Goal: Task Accomplishment & Management: Use online tool/utility

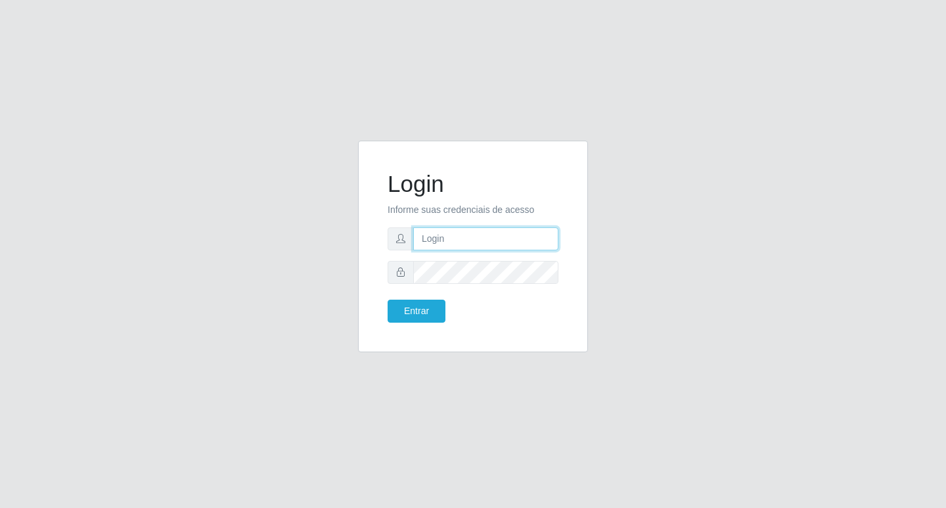
click at [483, 238] on input "text" at bounding box center [485, 238] width 145 height 23
type input "[EMAIL_ADDRESS][DOMAIN_NAME]"
click at [403, 303] on button "Entrar" at bounding box center [416, 310] width 58 height 23
click at [404, 303] on button "Entrar" at bounding box center [416, 310] width 58 height 23
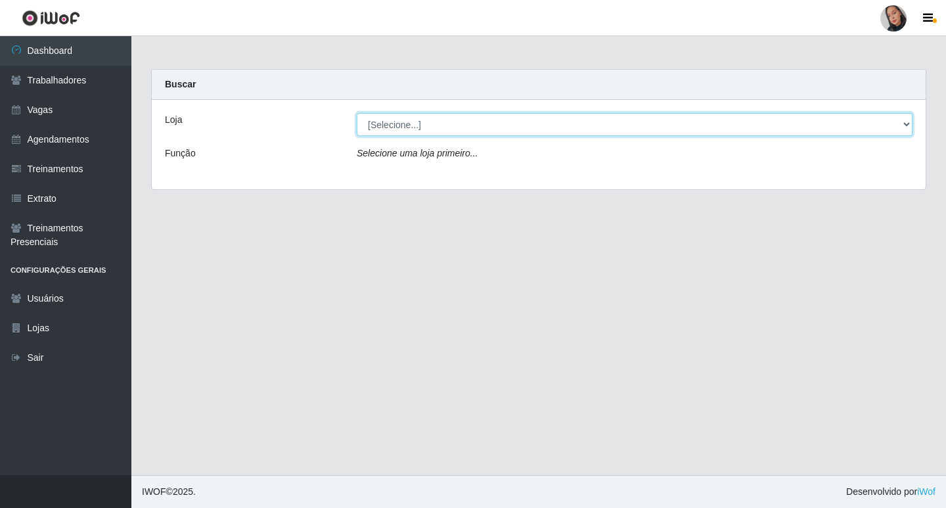
drag, startPoint x: 458, startPoint y: 121, endPoint x: 458, endPoint y: 132, distance: 10.5
click at [458, 129] on select "[Selecione...] Supermercado [GEOGRAPHIC_DATA]" at bounding box center [635, 124] width 556 height 23
select select "165"
click at [357, 113] on select "[Selecione...] Supermercado [GEOGRAPHIC_DATA]" at bounding box center [635, 124] width 556 height 23
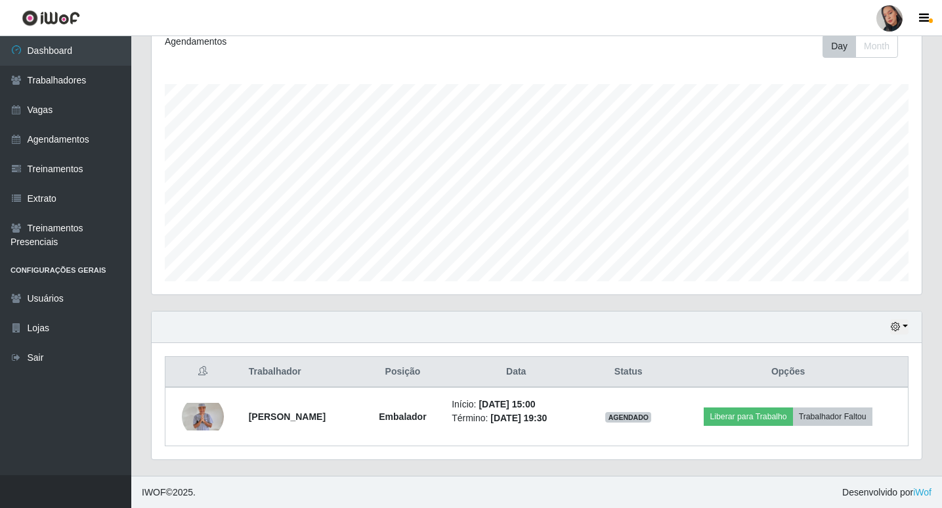
scroll to position [189, 0]
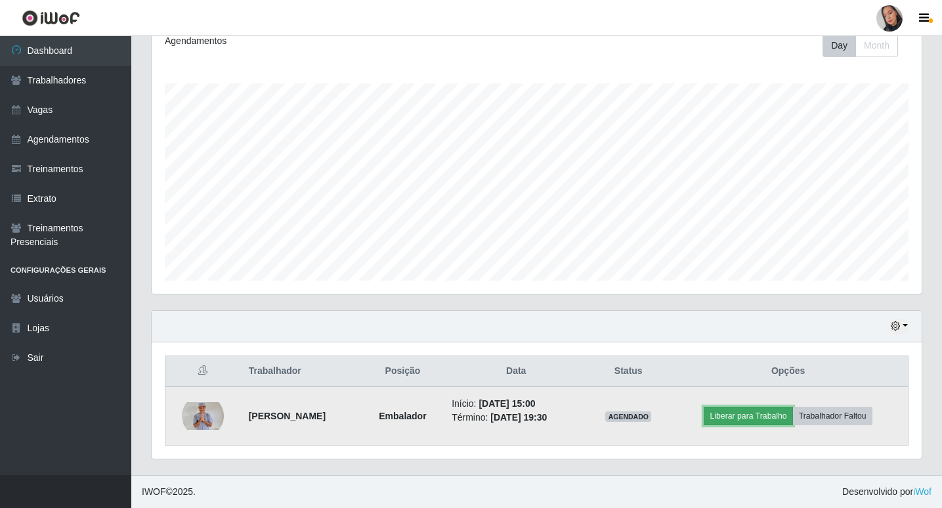
click at [766, 415] on button "Liberar para Trabalho" at bounding box center [748, 415] width 89 height 18
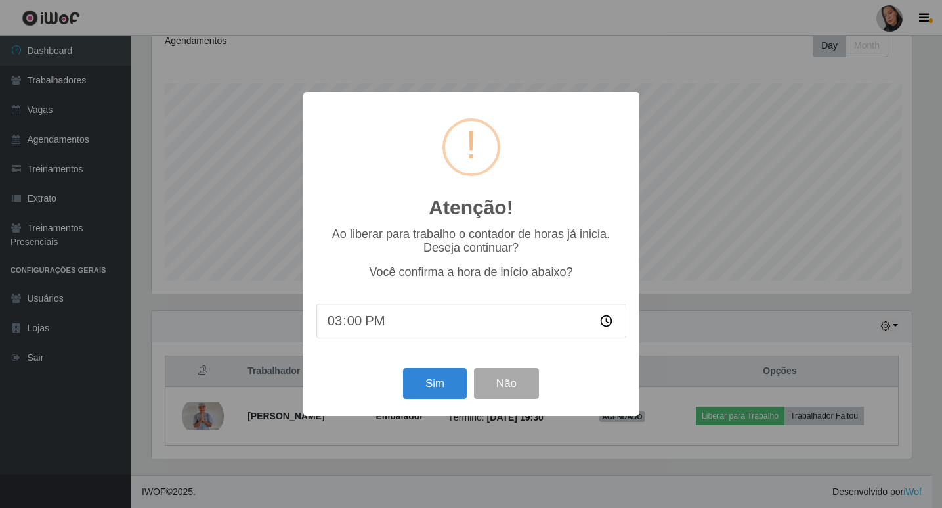
scroll to position [273, 764]
click at [416, 380] on button "Sim" at bounding box center [437, 383] width 64 height 31
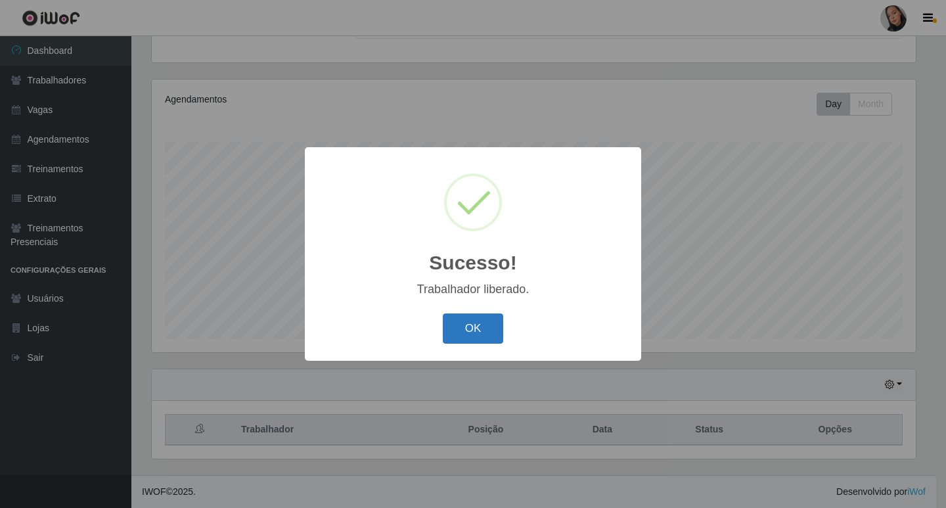
click at [483, 320] on button "OK" at bounding box center [473, 328] width 61 height 31
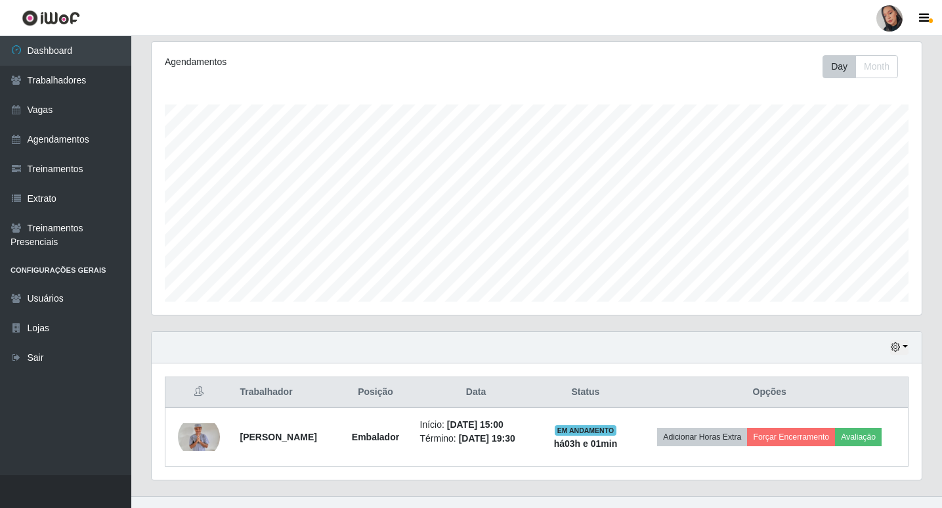
scroll to position [189, 0]
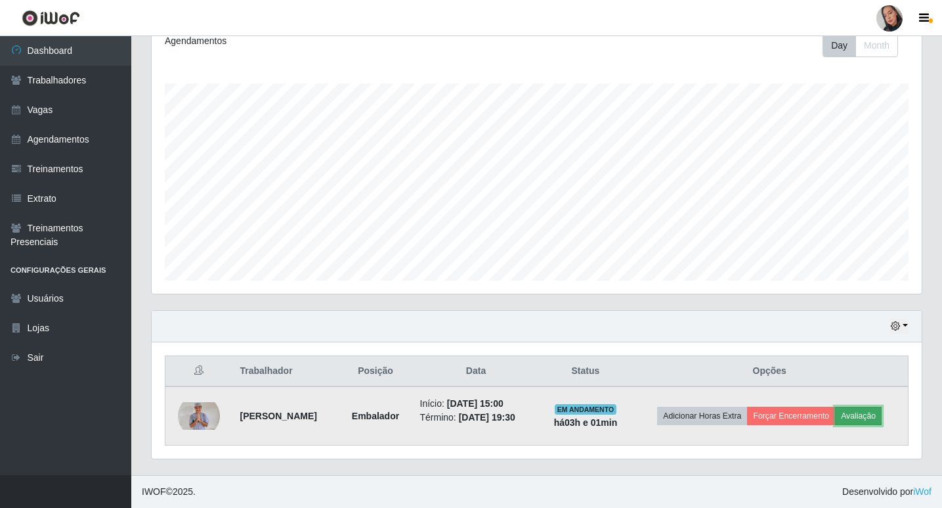
click at [882, 418] on button "Avaliação" at bounding box center [858, 415] width 47 height 18
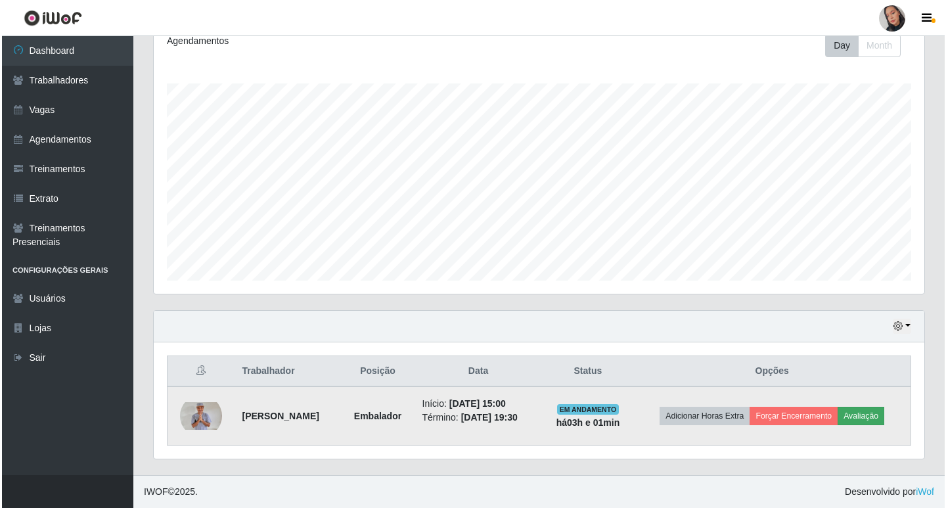
scroll to position [273, 764]
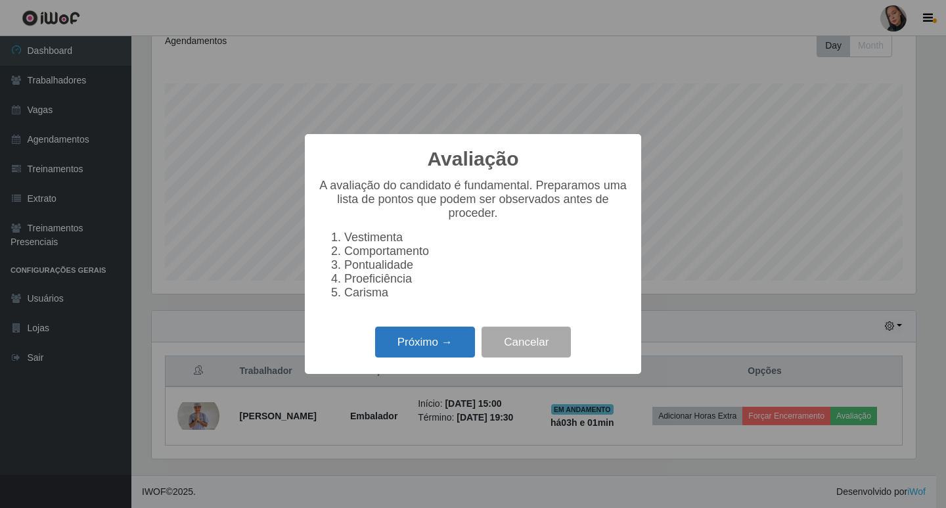
click at [422, 350] on button "Próximo →" at bounding box center [425, 341] width 100 height 31
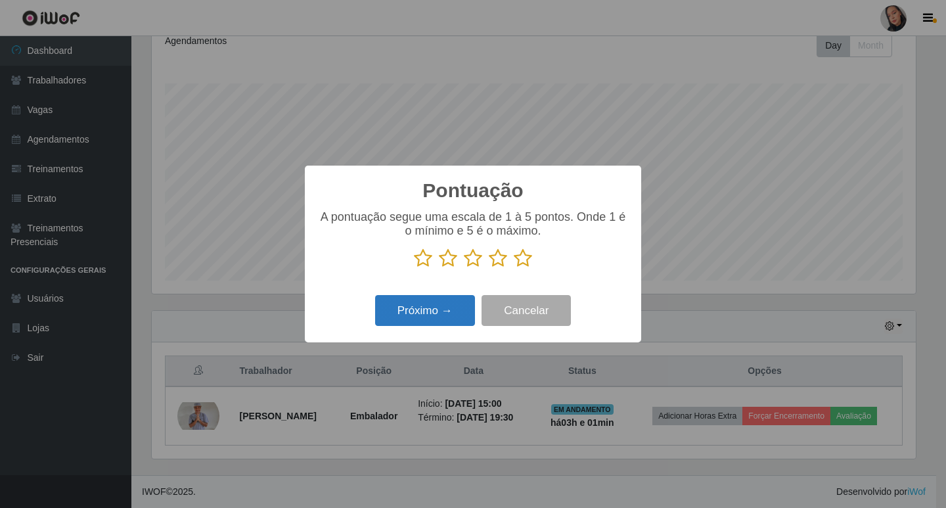
scroll to position [656424, 655933]
click at [521, 261] on icon at bounding box center [523, 258] width 18 height 20
click at [514, 268] on input "radio" at bounding box center [514, 268] width 0 height 0
click at [429, 318] on button "Próximo →" at bounding box center [425, 310] width 100 height 31
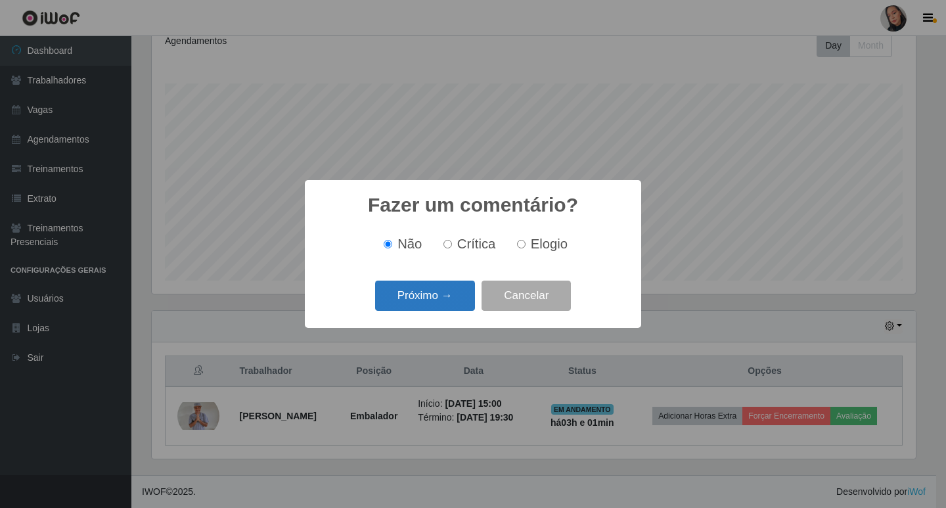
click at [429, 296] on button "Próximo →" at bounding box center [425, 295] width 100 height 31
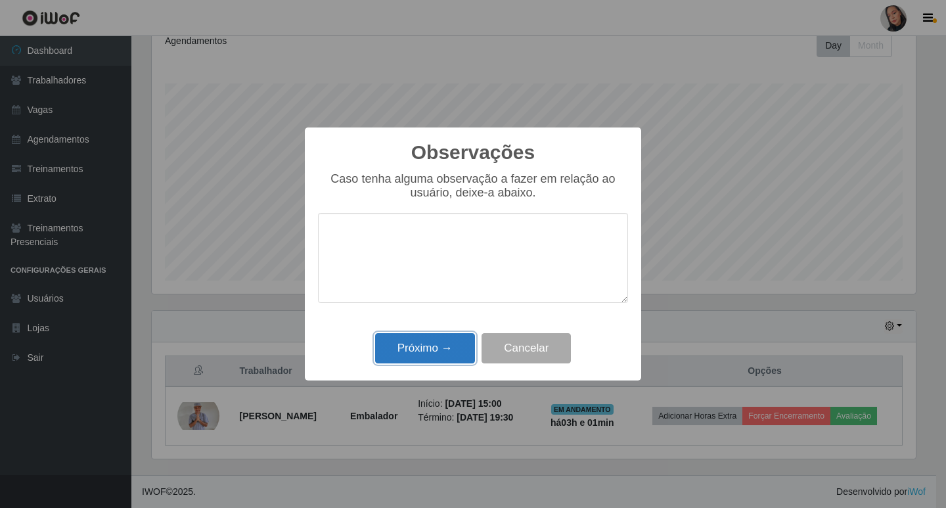
click at [426, 342] on button "Próximo →" at bounding box center [425, 348] width 100 height 31
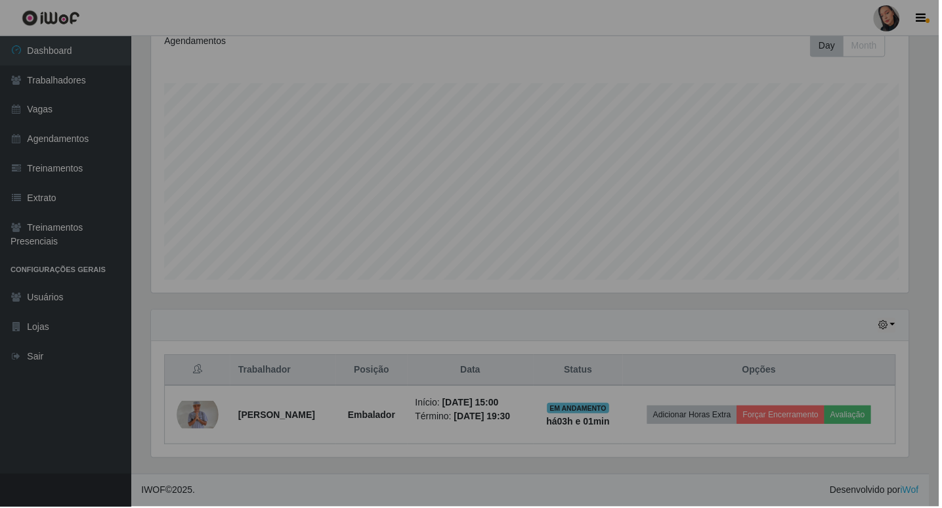
scroll to position [273, 770]
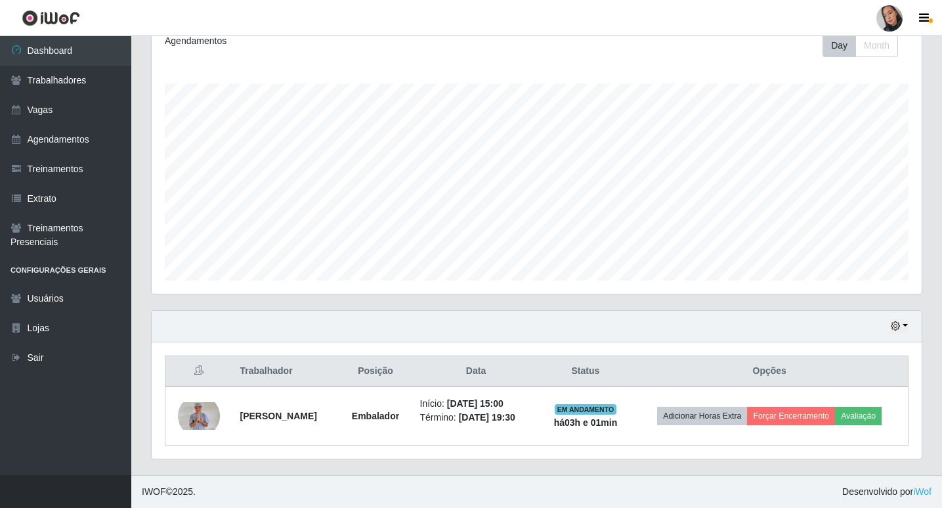
click at [894, 13] on div at bounding box center [890, 18] width 26 height 26
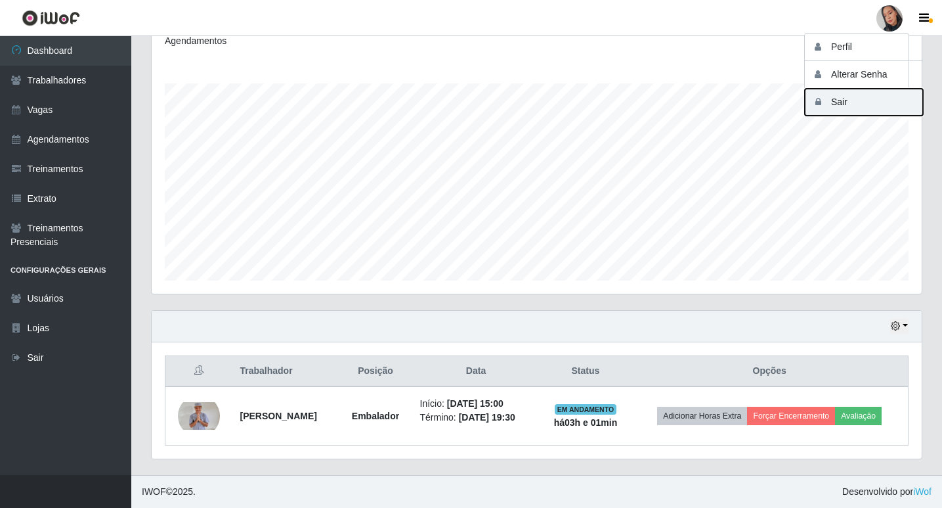
click at [832, 97] on button "Sair" at bounding box center [864, 102] width 118 height 27
